Goal: Task Accomplishment & Management: Use online tool/utility

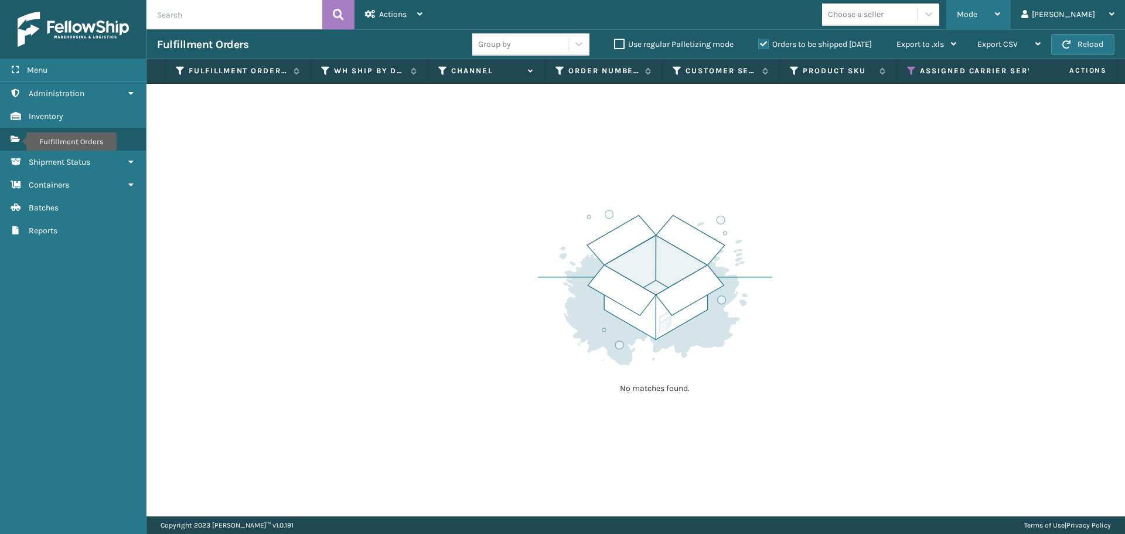
click at [977, 14] on span "Mode" at bounding box center [967, 14] width 21 height 10
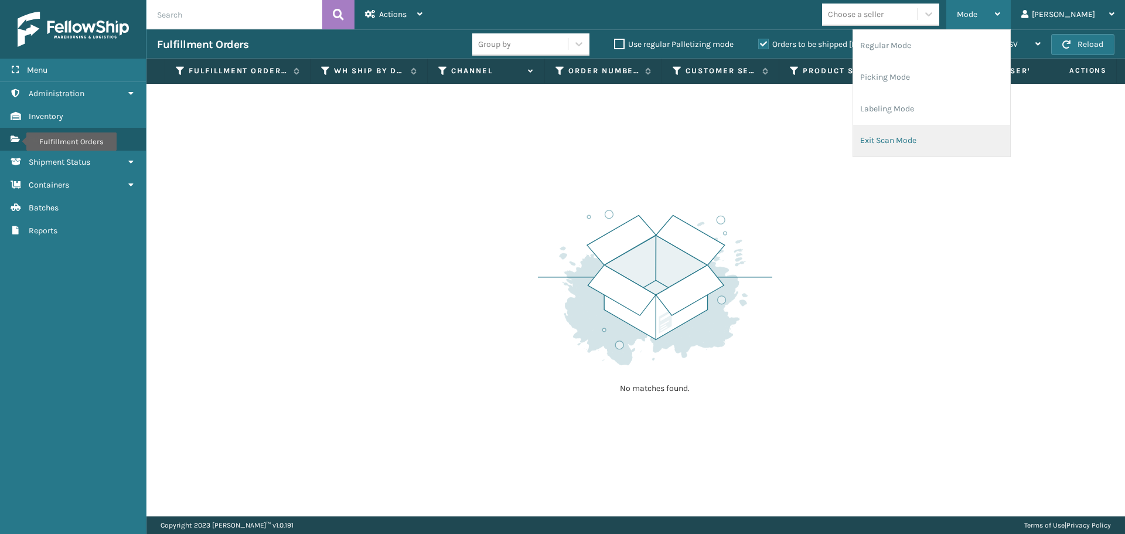
click at [949, 141] on li "Exit Scan Mode" at bounding box center [931, 141] width 157 height 32
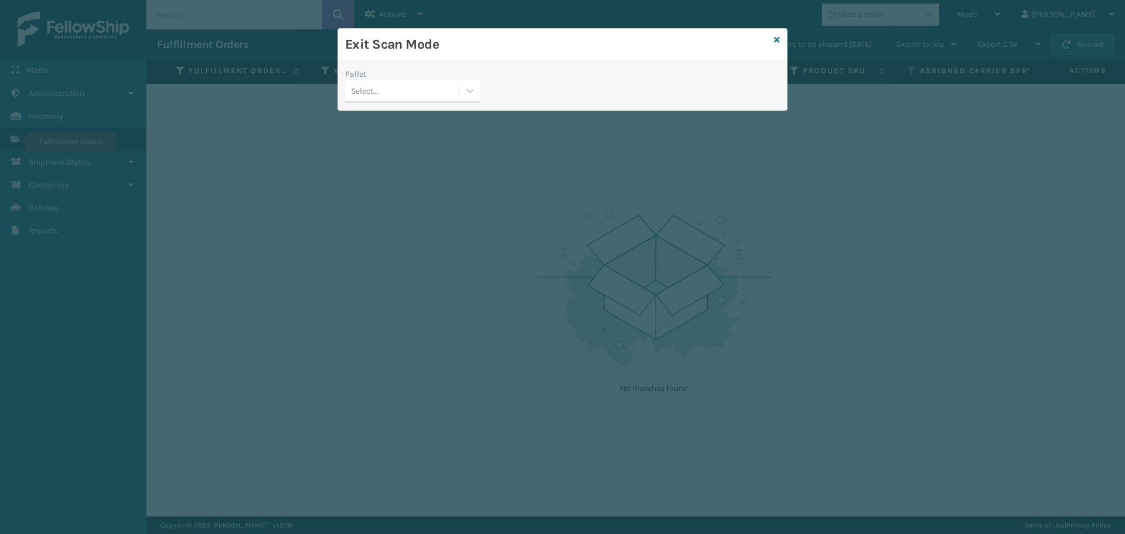
click at [455, 91] on div "Select..." at bounding box center [402, 90] width 114 height 19
click at [409, 117] on div "USPSE-E6NHQOKJUG" at bounding box center [412, 121] width 135 height 22
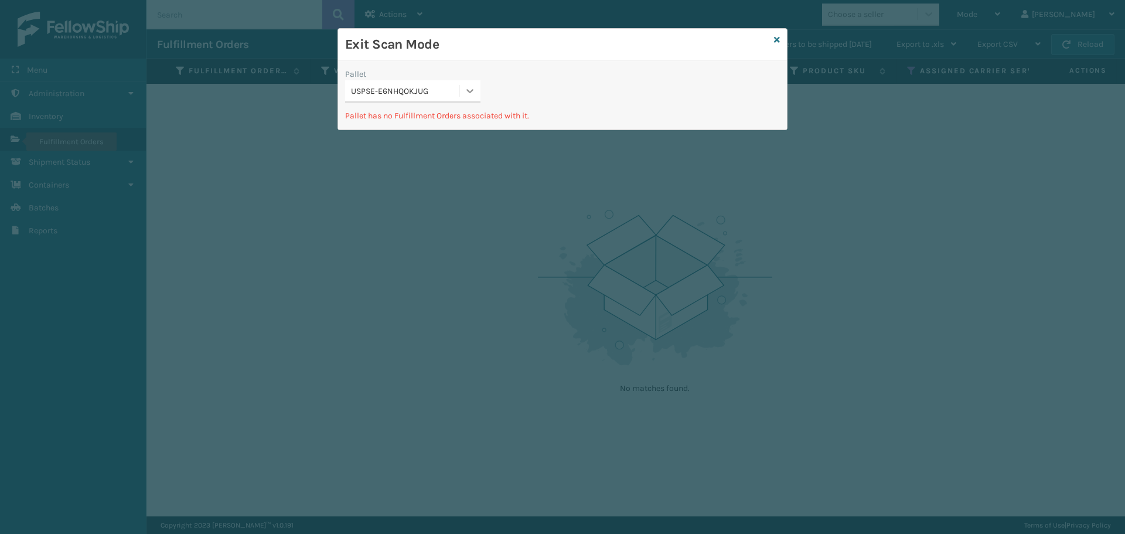
click at [478, 87] on div at bounding box center [469, 90] width 21 height 21
click at [428, 139] on div "USPSG-BWIVNPDLIJ" at bounding box center [412, 142] width 135 height 22
click at [778, 37] on icon at bounding box center [777, 40] width 6 height 8
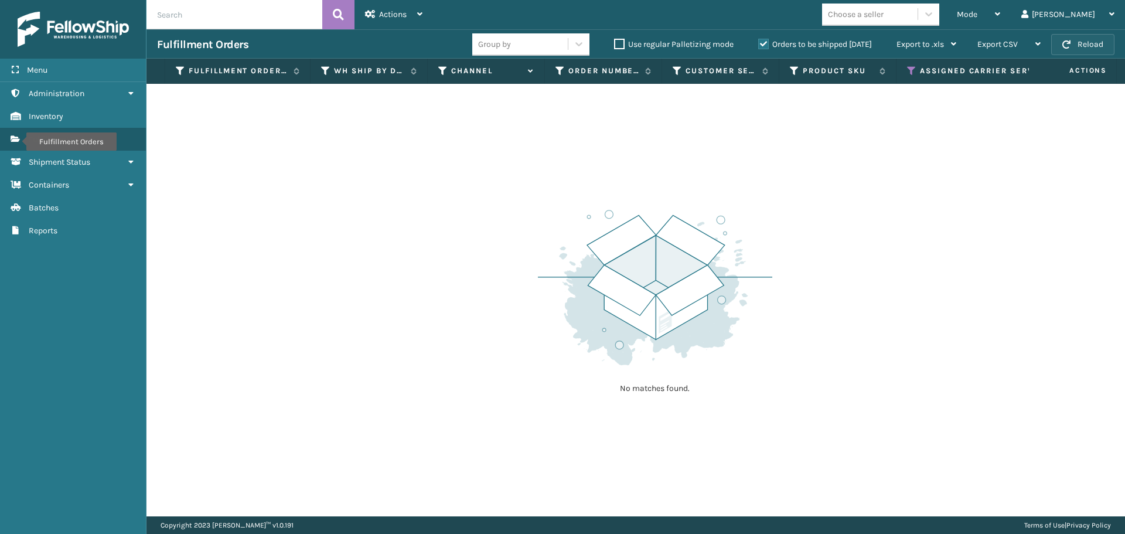
click at [1082, 37] on button "Reload" at bounding box center [1082, 44] width 63 height 21
click at [1065, 42] on span "button" at bounding box center [1066, 44] width 8 height 8
click at [911, 73] on icon at bounding box center [911, 71] width 9 height 11
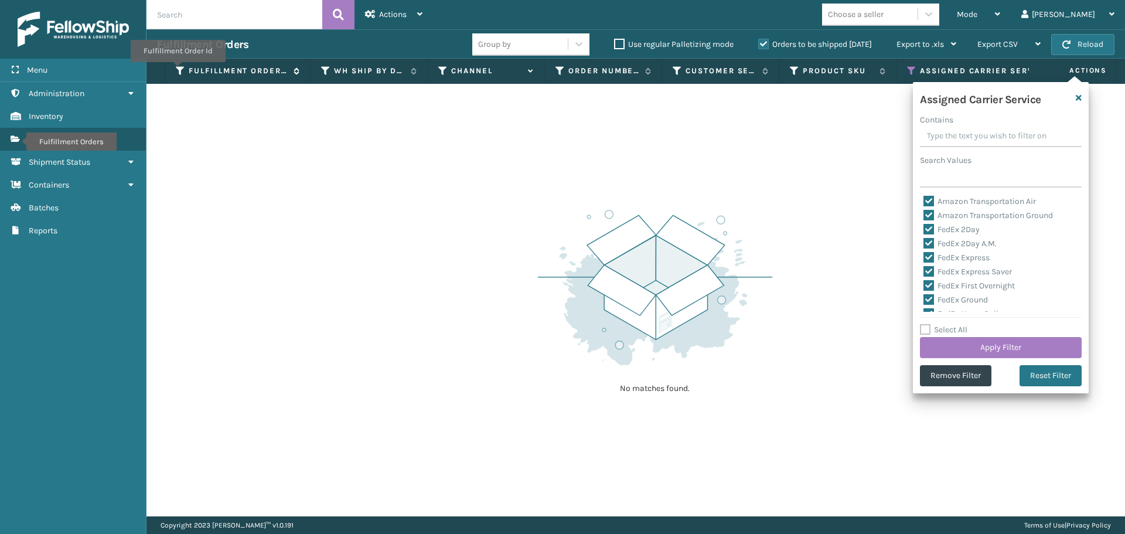
click at [177, 70] on icon at bounding box center [180, 71] width 9 height 11
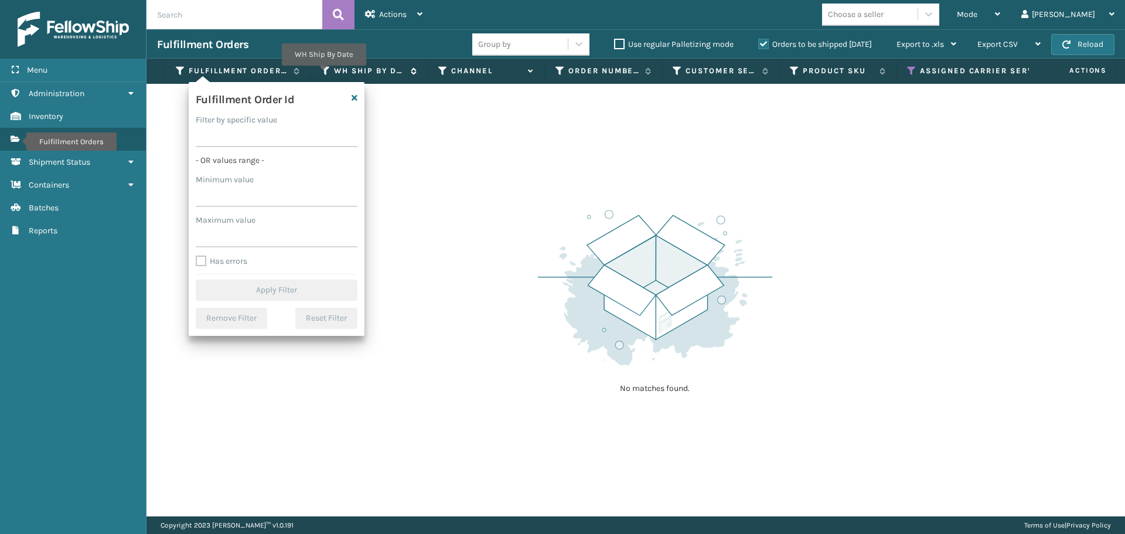
click at [322, 73] on icon at bounding box center [325, 71] width 9 height 11
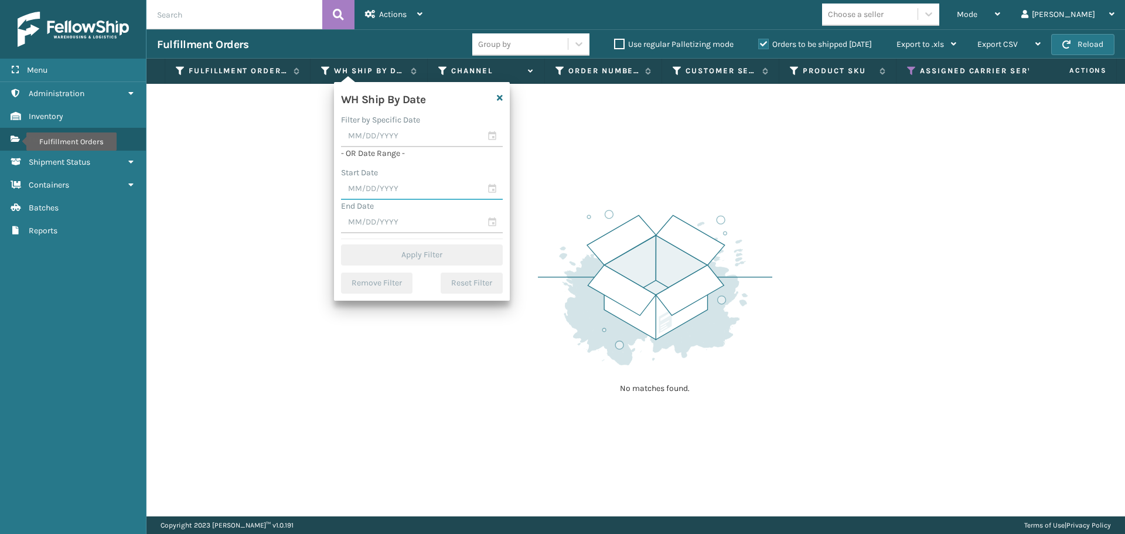
click at [490, 188] on input "text" at bounding box center [422, 189] width 162 height 21
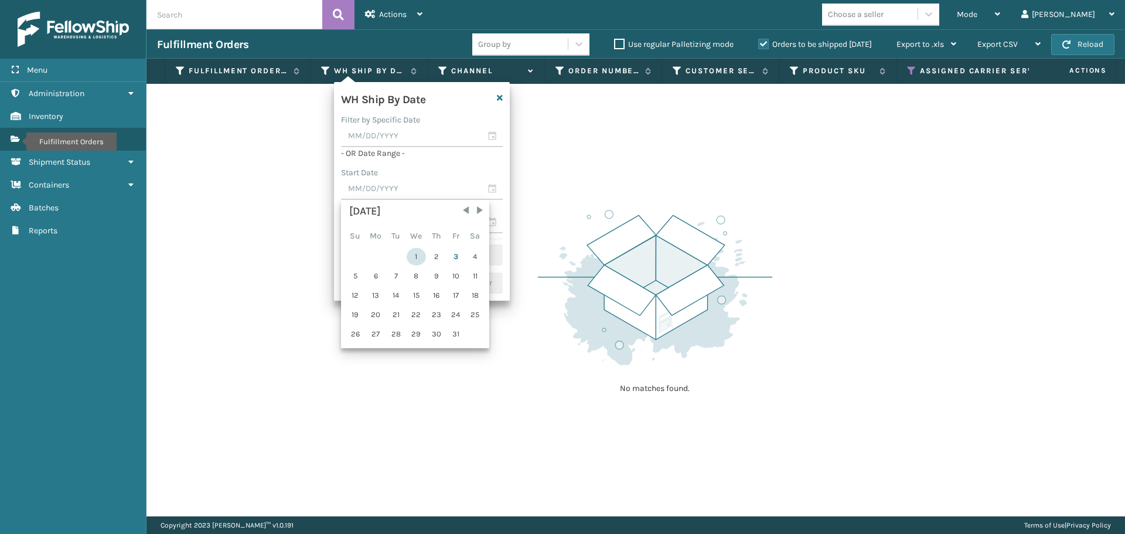
click at [416, 257] on div "1" at bounding box center [416, 257] width 19 height 18
type input "[DATE]"
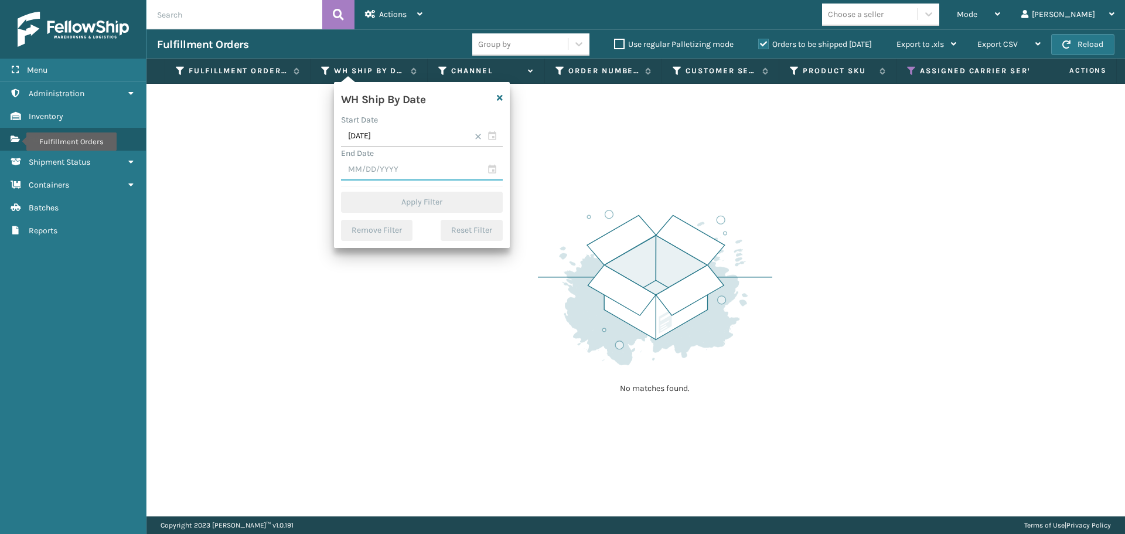
click at [490, 170] on input "text" at bounding box center [422, 169] width 162 height 21
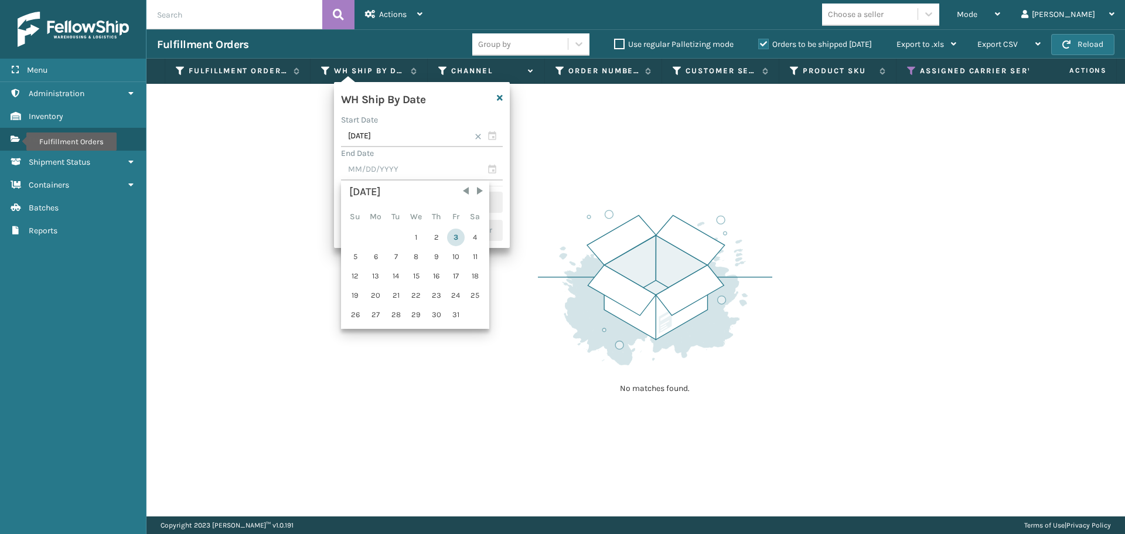
click at [453, 238] on div "3" at bounding box center [456, 238] width 18 height 18
type input "[DATE]"
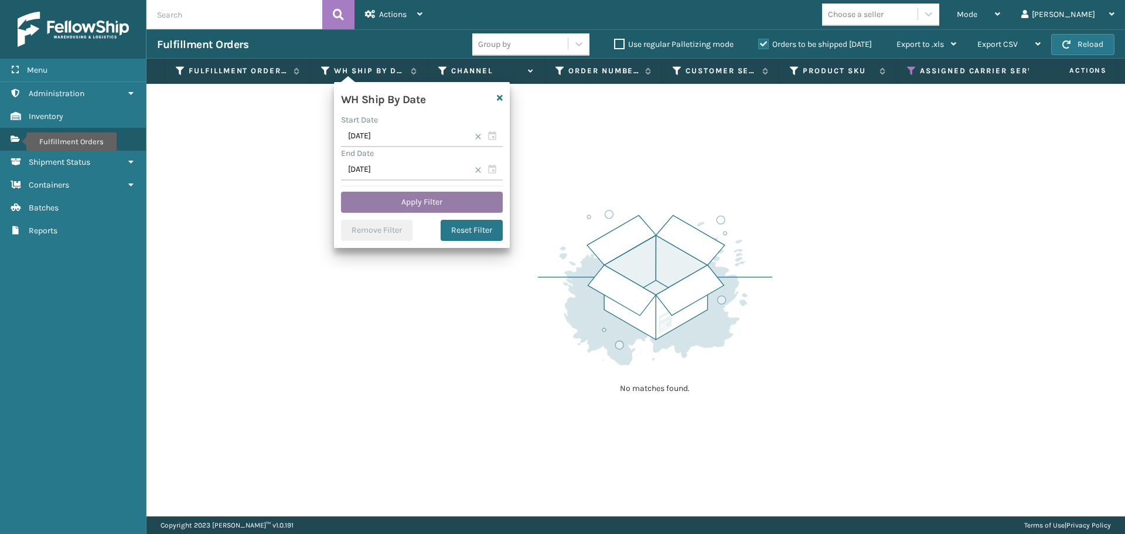
click at [455, 199] on button "Apply Filter" at bounding box center [422, 202] width 162 height 21
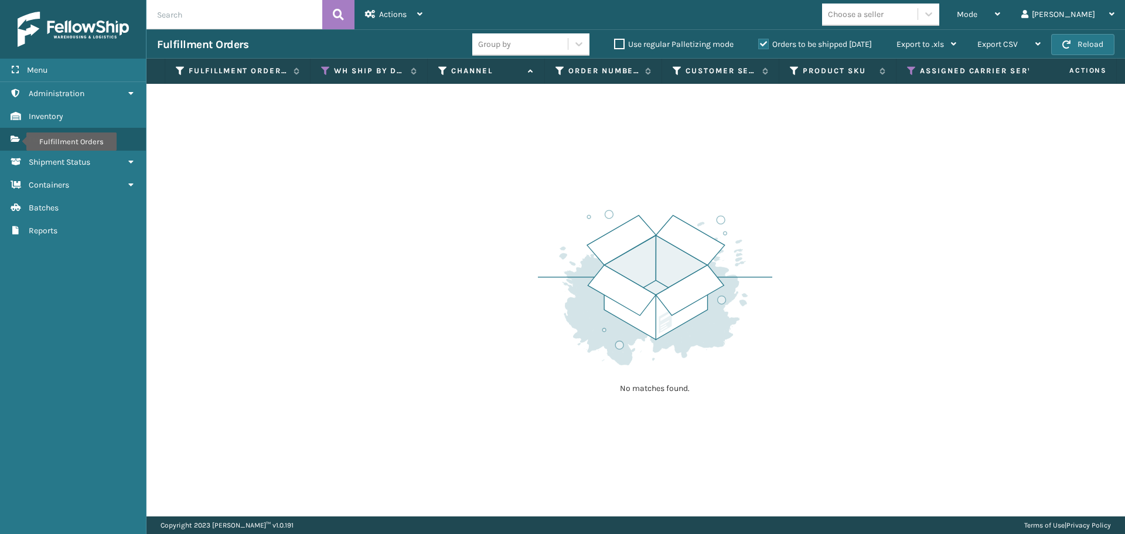
click at [766, 43] on label "Orders to be shipped [DATE]" at bounding box center [815, 44] width 114 height 10
click at [759, 43] on input "Orders to be shipped [DATE]" at bounding box center [758, 41] width 1 height 8
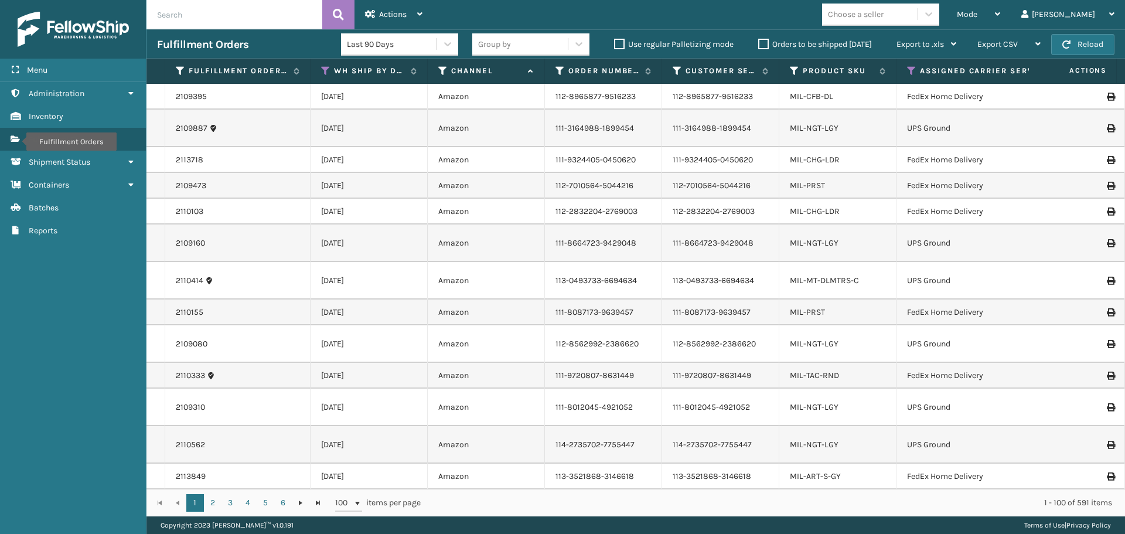
click at [884, 14] on div "Choose a seller" at bounding box center [856, 14] width 56 height 12
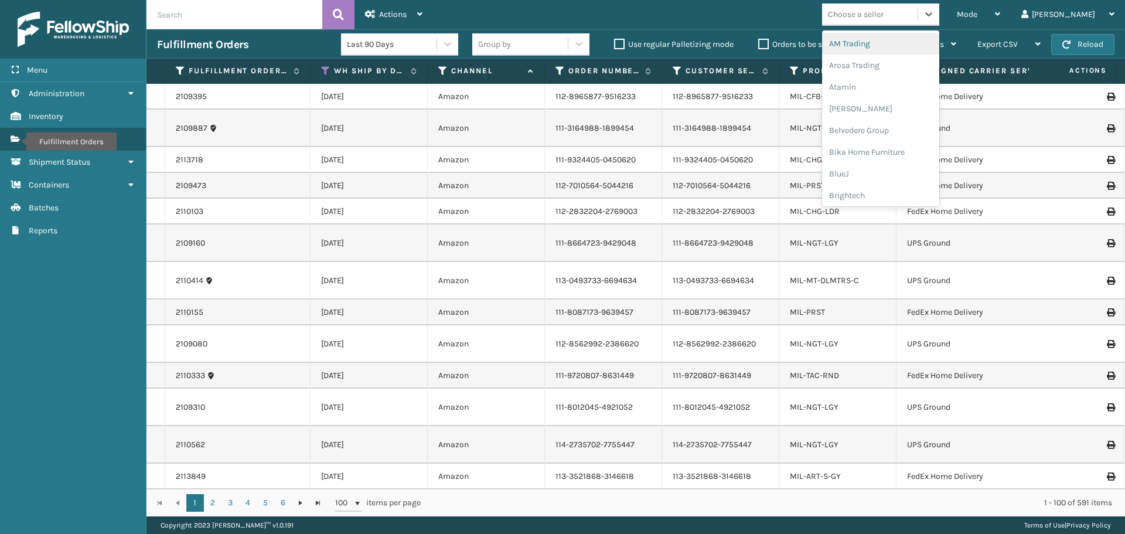
type input "emson"
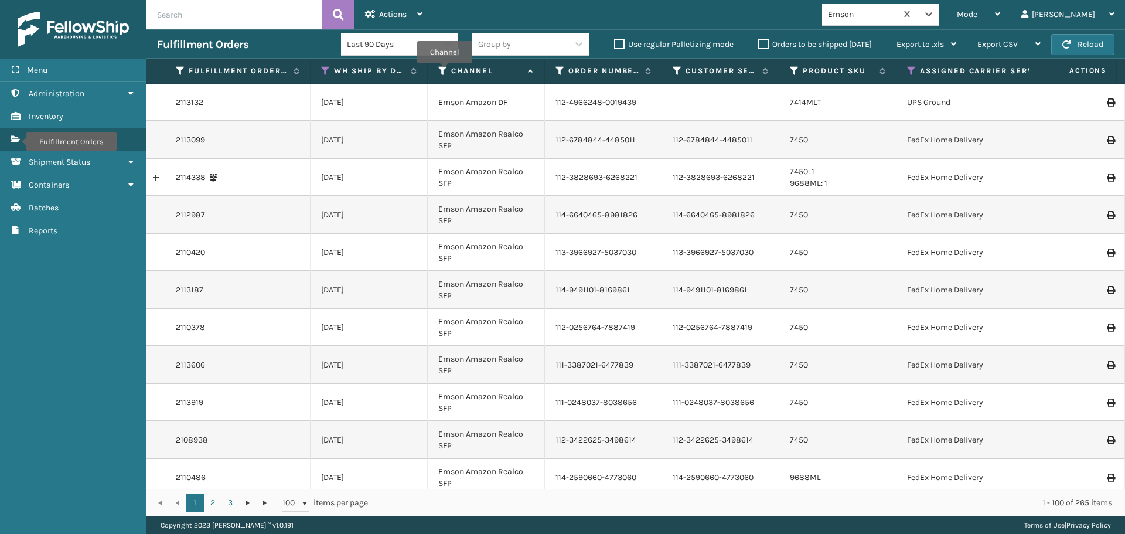
click at [444, 71] on icon at bounding box center [442, 71] width 9 height 11
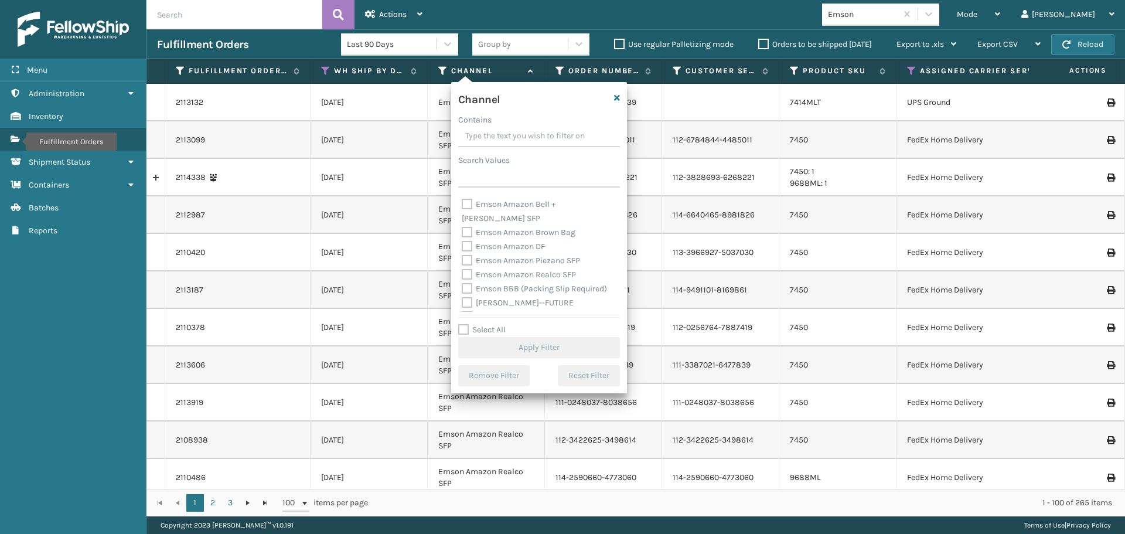
scroll to position [59, 0]
click at [467, 264] on label "Emson BBB (Packing Slip Required)" at bounding box center [534, 269] width 145 height 10
click at [462, 262] on input "Emson BBB (Packing Slip Required)" at bounding box center [462, 266] width 1 height 8
checkbox input "true"
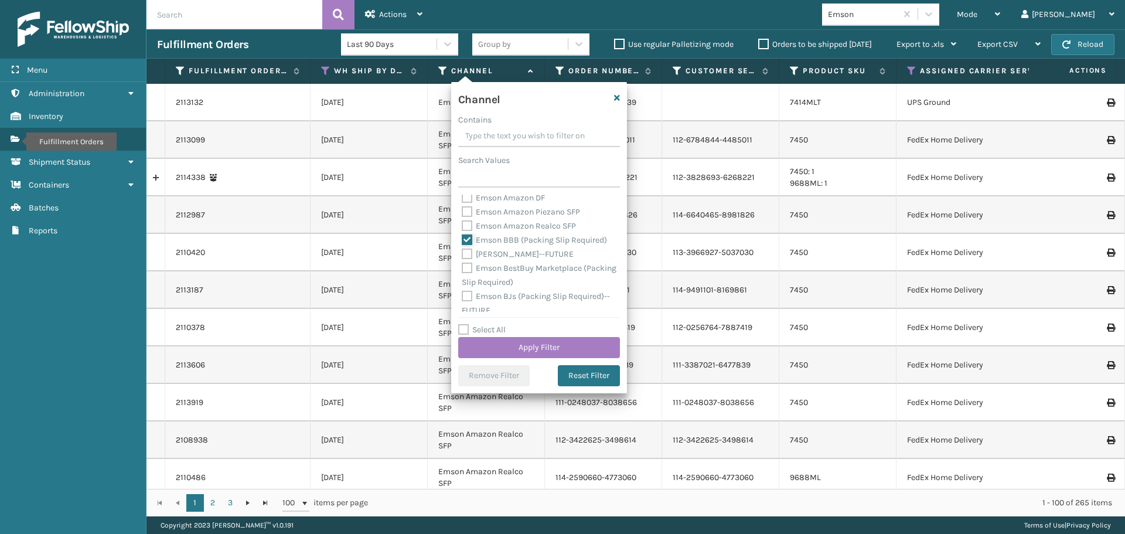
scroll to position [117, 0]
click at [468, 240] on label "Emson BestBuy Marketplace (Packing Slip Required)" at bounding box center [539, 246] width 155 height 24
click at [462, 240] on input "Emson BestBuy Marketplace (Packing Slip Required)" at bounding box center [462, 236] width 1 height 8
checkbox input "true"
click at [464, 262] on label "Emson BJs (Packing Slip Required)--FUTURE" at bounding box center [536, 274] width 148 height 24
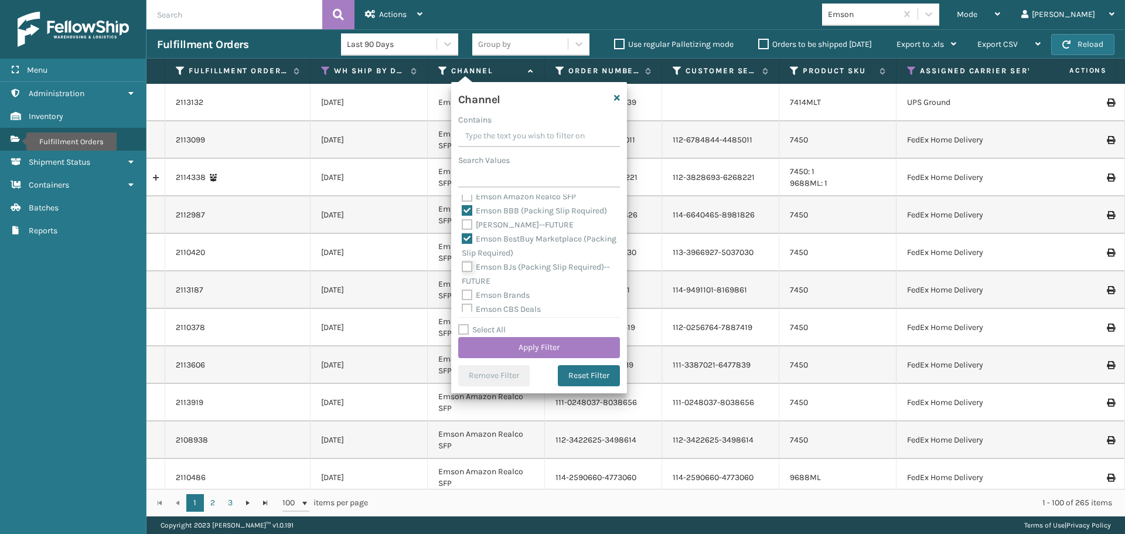
click at [462, 262] on input "Emson BJs (Packing Slip Required)--FUTURE" at bounding box center [462, 264] width 1 height 8
checkbox input "true"
click at [466, 248] on label "Emson [PERSON_NAME] ORDERS (Packing Slip Required)" at bounding box center [530, 255] width 137 height 24
click at [462, 248] on input "Emson [PERSON_NAME] ORDERS (Packing Slip Required)" at bounding box center [462, 245] width 1 height 8
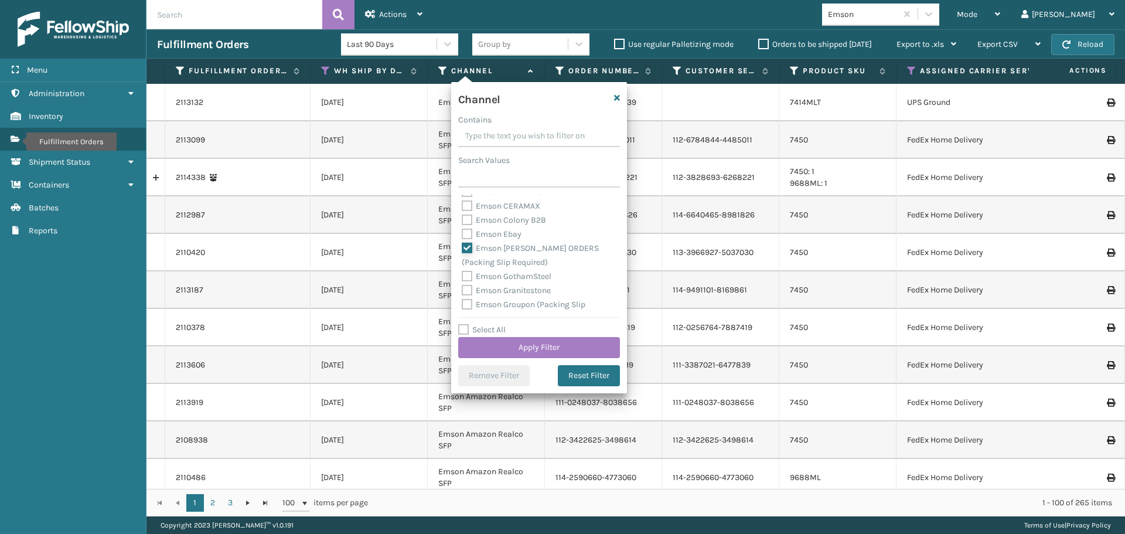
checkbox input "true"
click at [470, 248] on label "Emson Groupon (Packing Slip Required)" at bounding box center [524, 253] width 124 height 24
click at [462, 247] on input "Emson Groupon (Packing Slip Required)" at bounding box center [462, 243] width 1 height 8
checkbox input "true"
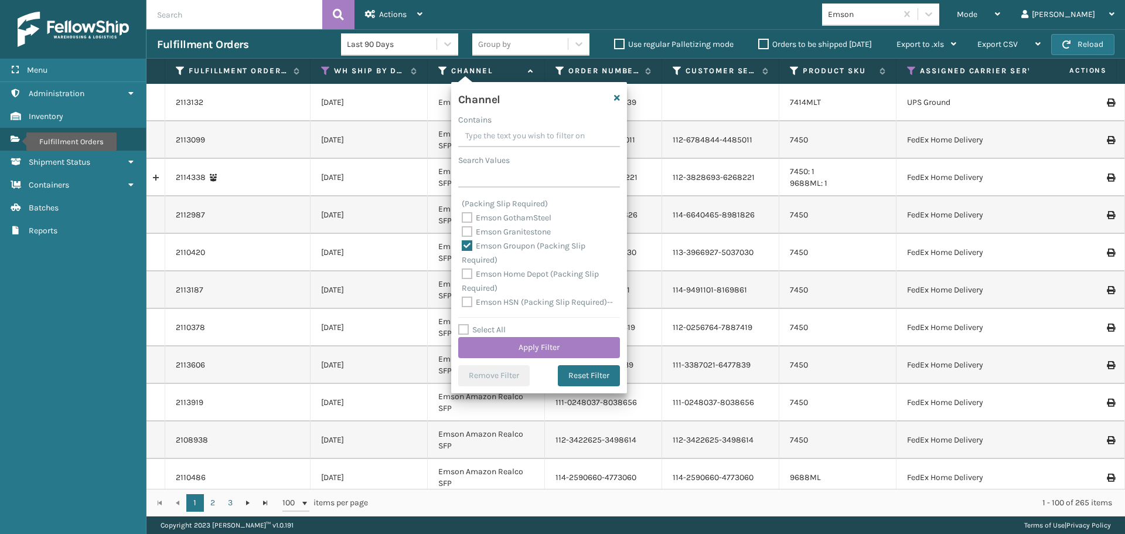
click at [473, 275] on label "Emson Home Depot (Packing Slip Required)" at bounding box center [530, 281] width 137 height 24
click at [462, 275] on input "Emson Home Depot (Packing Slip Required)" at bounding box center [462, 271] width 1 height 8
checkbox input "true"
click at [471, 239] on label "Emson HSN (Packing Slip Required)--FUTURE" at bounding box center [537, 250] width 151 height 24
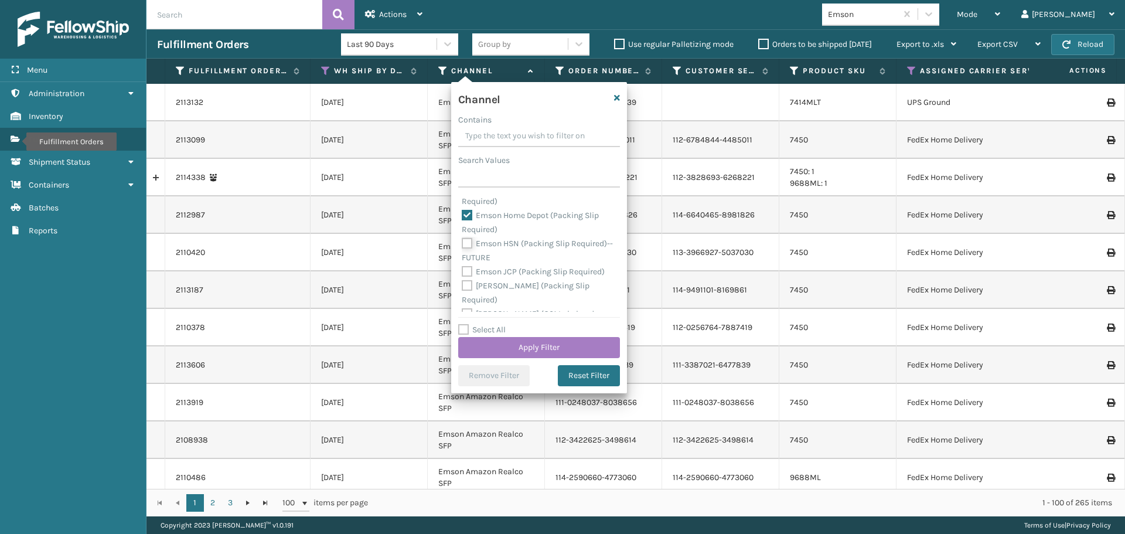
click at [462, 239] on input "Emson HSN (Packing Slip Required)--FUTURE" at bounding box center [462, 241] width 1 height 8
checkbox input "true"
click at [469, 274] on label "Emson JCP (Packing Slip Required)" at bounding box center [533, 272] width 143 height 10
click at [462, 272] on input "Emson JCP (Packing Slip Required)" at bounding box center [462, 269] width 1 height 8
checkbox input "true"
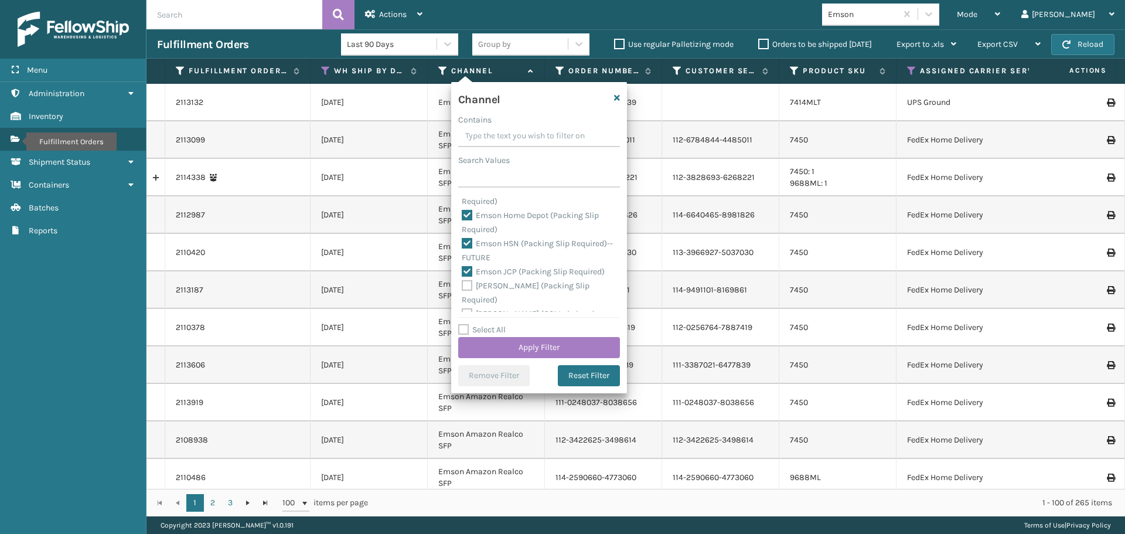
click at [469, 285] on label "[PERSON_NAME] (Packing Slip Required)" at bounding box center [526, 293] width 128 height 24
click at [462, 285] on input "[PERSON_NAME] (Packing Slip Required)" at bounding box center [462, 283] width 1 height 8
checkbox input "true"
click at [465, 253] on label "[PERSON_NAME] (GS1 Label and Packing Slip Required)" at bounding box center [528, 262] width 132 height 24
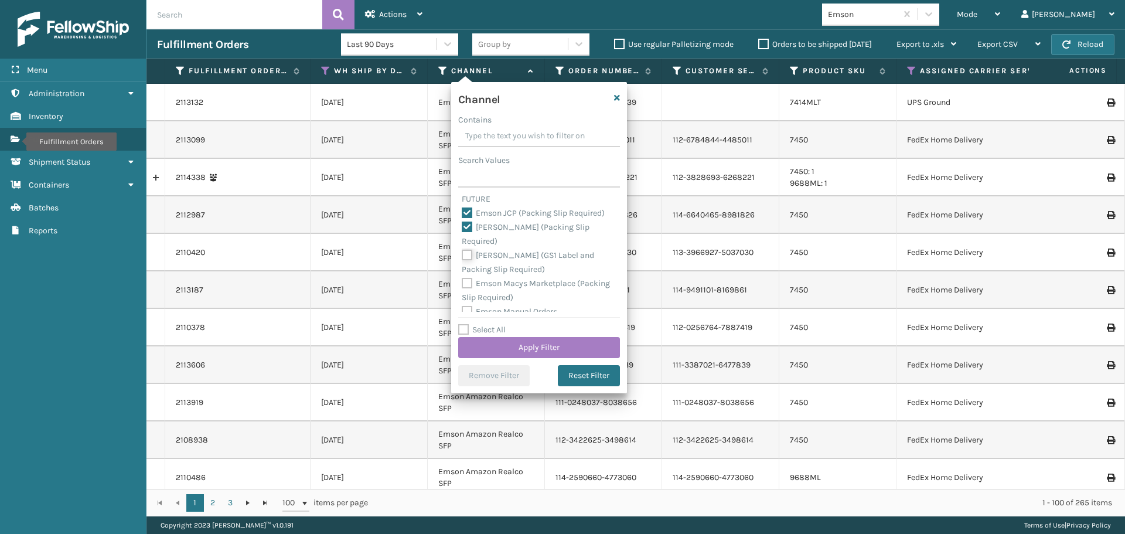
click at [462, 253] on input "[PERSON_NAME] (GS1 Label and Packing Slip Required)" at bounding box center [462, 252] width 1 height 8
checkbox input "true"
click at [466, 281] on label "Emson Macys Marketplace (Packing Slip Required)" at bounding box center [536, 290] width 148 height 24
click at [462, 281] on input "Emson Macys Marketplace (Packing Slip Required)" at bounding box center [462, 281] width 1 height 8
checkbox input "true"
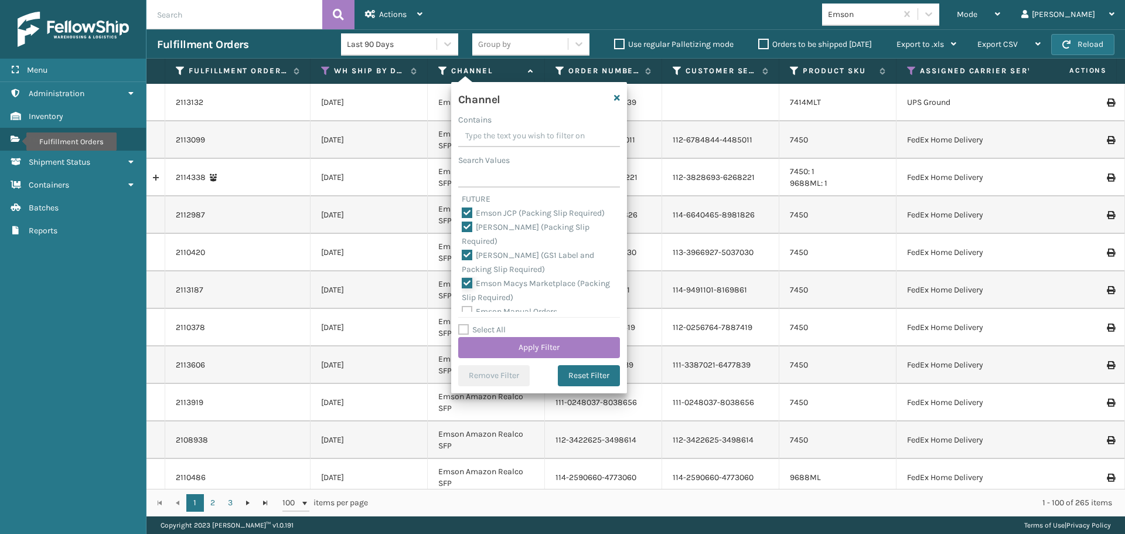
scroll to position [469, 0]
click at [470, 265] on label "[PERSON_NAME] (Packing Slip Required)" at bounding box center [526, 274] width 128 height 24
click at [462, 265] on input "[PERSON_NAME] (Packing Slip Required)" at bounding box center [462, 264] width 1 height 8
checkbox input "true"
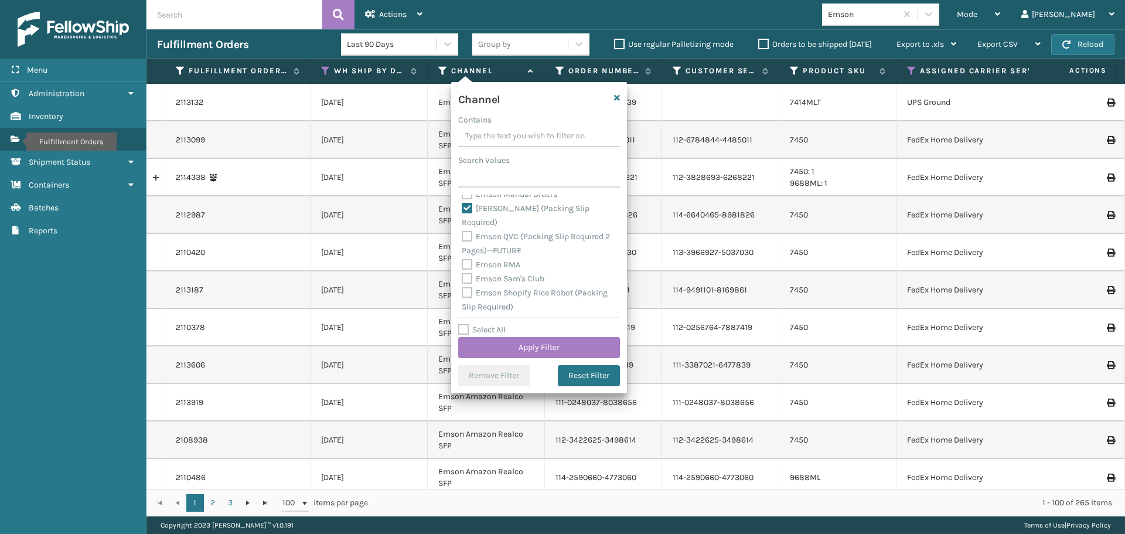
click at [470, 239] on label "Emson QVC (Packing Slip Required 2 Pages)--FUTURE" at bounding box center [536, 243] width 148 height 24
click at [462, 237] on input "Emson QVC (Packing Slip Required 2 Pages)--FUTURE" at bounding box center [462, 234] width 1 height 8
checkbox input "true"
click at [470, 232] on label "Emson Shopify Rice Robot (Packing Slip Required)" at bounding box center [535, 241] width 146 height 24
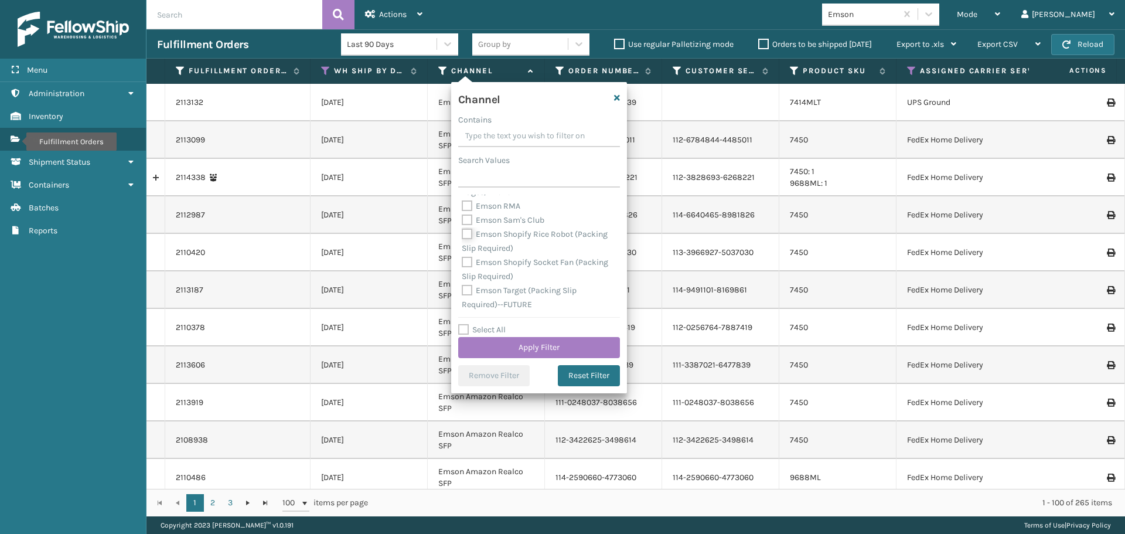
click at [462, 232] on input "Emson Shopify Rice Robot (Packing Slip Required)" at bounding box center [462, 231] width 1 height 8
checkbox input "true"
click at [466, 258] on label "Emson Shopify Socket Fan (Packing Slip Required)" at bounding box center [535, 269] width 146 height 24
click at [462, 258] on input "Emson Shopify Socket Fan (Packing Slip Required)" at bounding box center [462, 259] width 1 height 8
checkbox input "true"
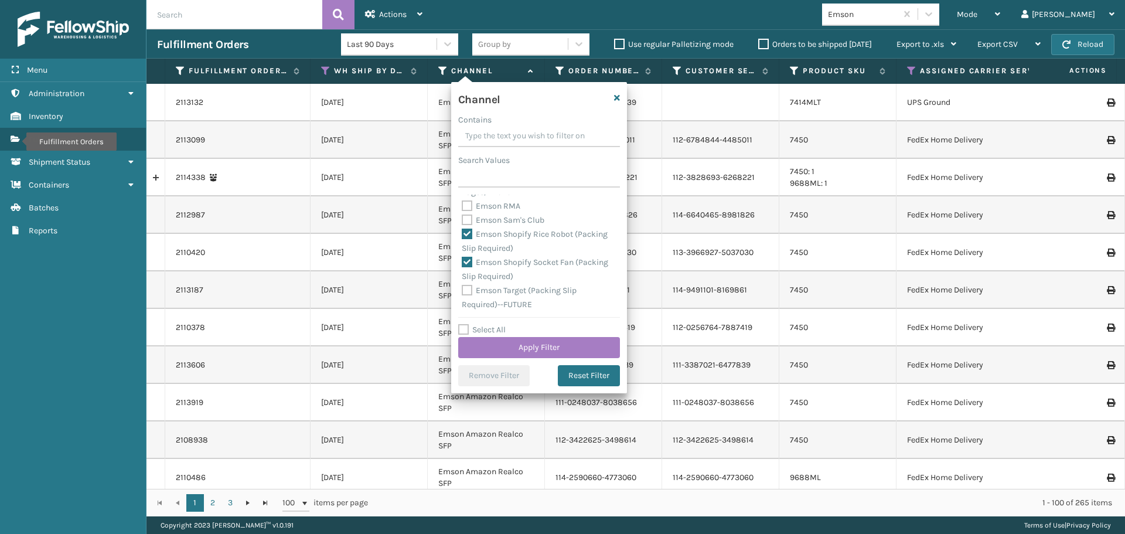
click at [468, 288] on label "Emson Target (Packing Slip Required)--FUTURE" at bounding box center [519, 297] width 115 height 24
click at [462, 288] on input "Emson Target (Packing Slip Required)--FUTURE" at bounding box center [462, 288] width 1 height 8
checkbox input "true"
click at [470, 259] on label "Emson TargetPlus (Packing Slip Required)" at bounding box center [527, 267] width 131 height 24
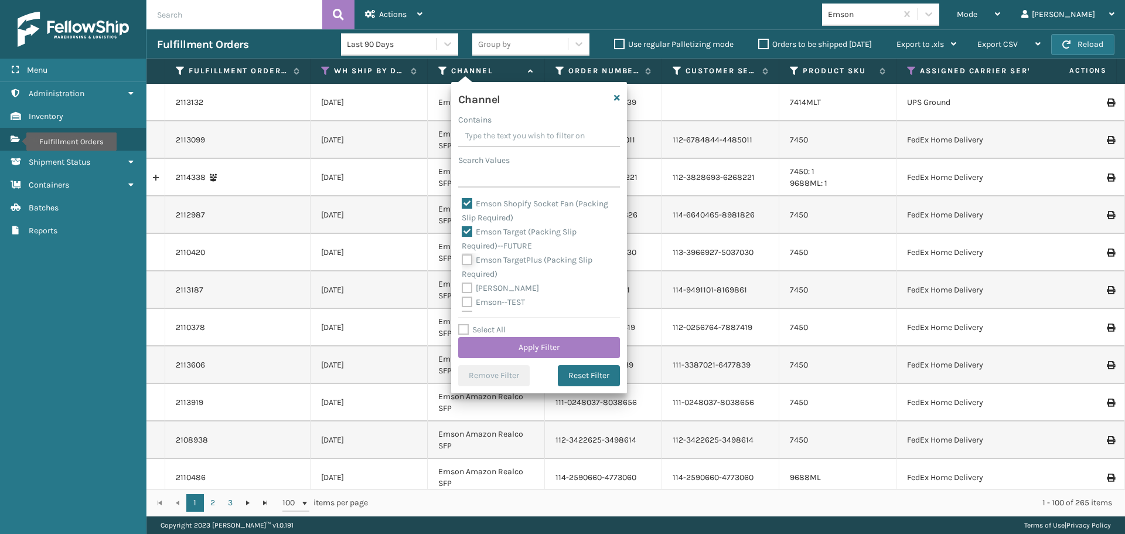
click at [462, 259] on input "Emson TargetPlus (Packing Slip Required)" at bounding box center [462, 257] width 1 height 8
checkbox input "true"
click at [468, 221] on label "Emson Tractor Supply (Packing Slip Required)" at bounding box center [534, 227] width 145 height 24
click at [462, 221] on input "Emson Tractor Supply (Packing Slip Required)" at bounding box center [462, 217] width 1 height 8
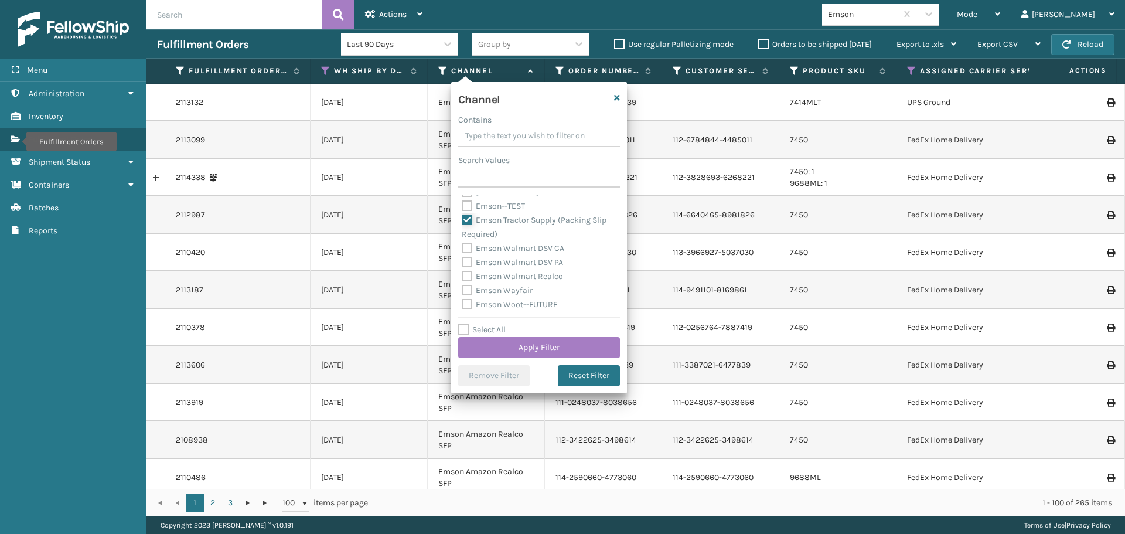
checkbox input "true"
click at [544, 339] on button "Apply Filter" at bounding box center [539, 347] width 162 height 21
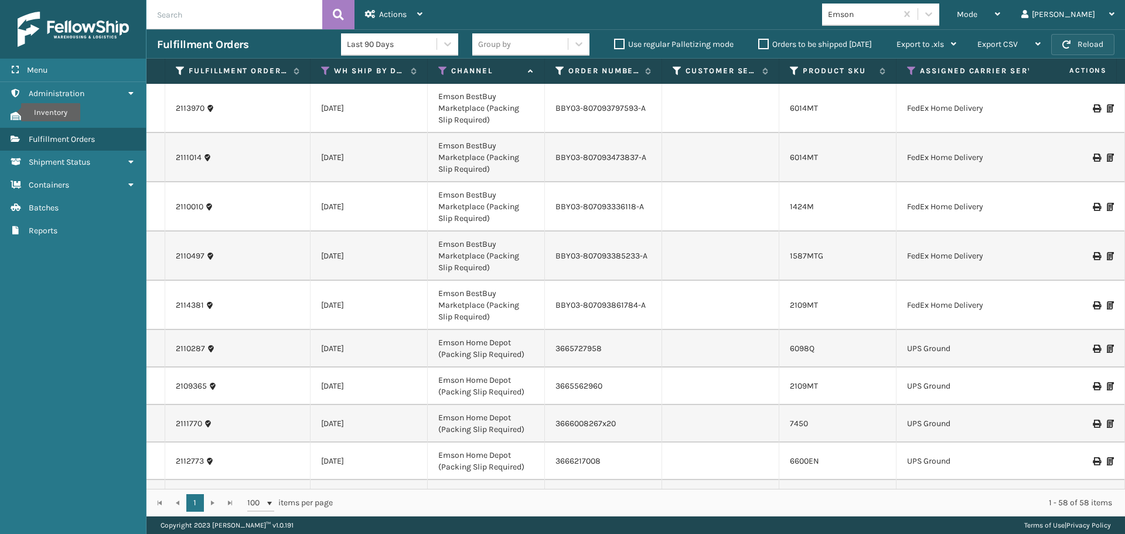
click at [1087, 37] on button "Reload" at bounding box center [1082, 44] width 63 height 21
click at [759, 43] on label "Orders to be shipped [DATE]" at bounding box center [815, 44] width 114 height 10
click at [759, 43] on input "Orders to be shipped [DATE]" at bounding box center [758, 41] width 1 height 8
